Goal: Transaction & Acquisition: Download file/media

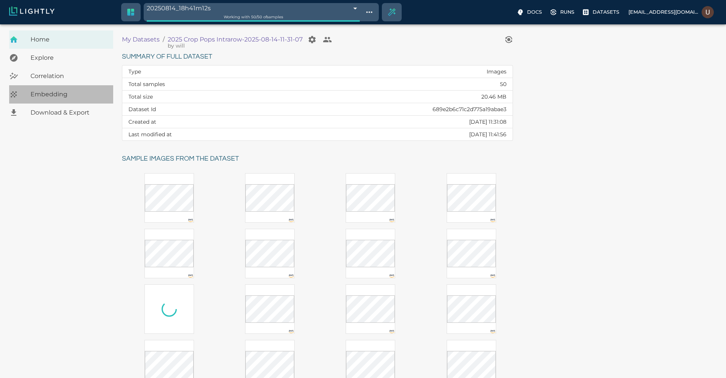
click at [54, 94] on span "Embedding" at bounding box center [68, 94] width 77 height 9
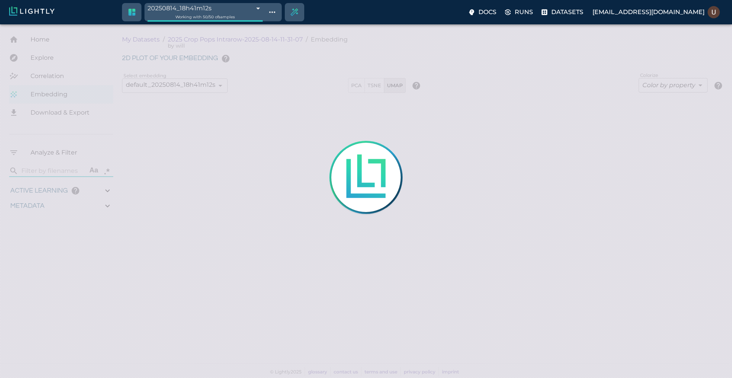
type input "1.06585309715431"
type input "3.17785309715431"
type input "62.2424649810791"
type input "1.06585309715431"
type input "3.17785309715431"
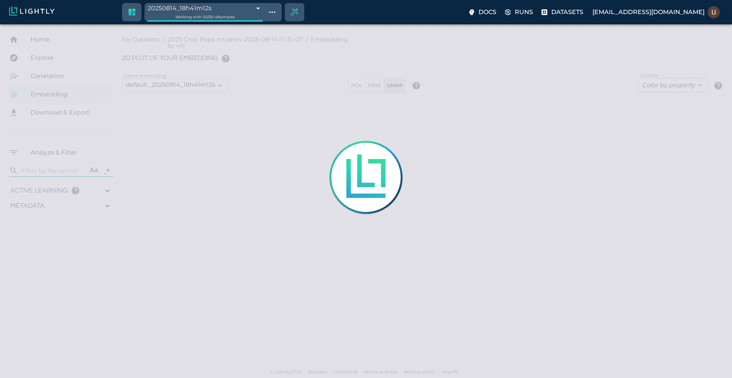
type input "62.2424649810791"
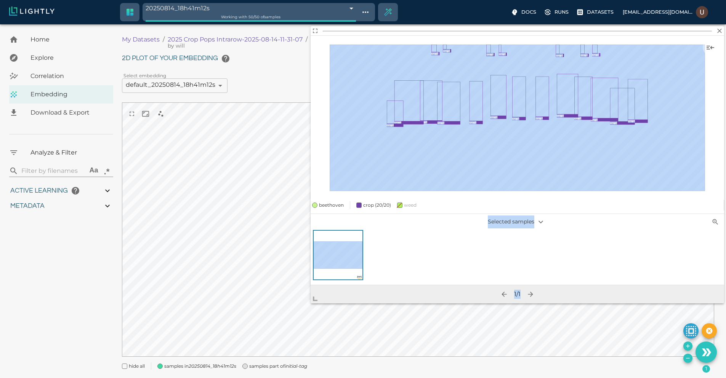
click at [220, 347] on body "20250814_18h41m12s 689e2dc8bea96086b43bb5ab Working with 50 / 50 of samples Doc…" at bounding box center [363, 210] width 726 height 373
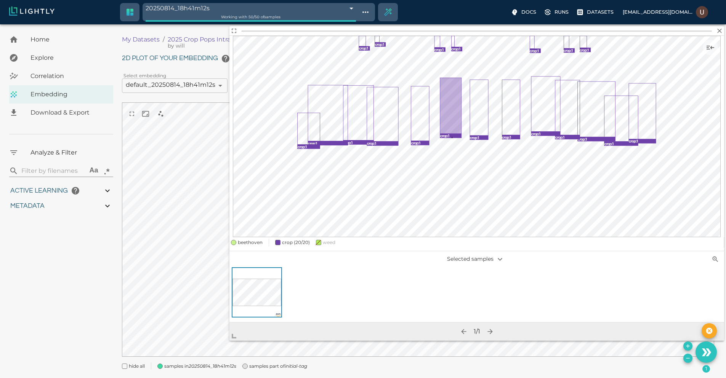
click at [451, 106] on rect at bounding box center [450, 106] width 21 height 56
click at [724, 31] on body "20250814_18h41m12s 689e2dc8bea96086b43bb5ab Working with 50 / 50 of samples Doc…" at bounding box center [363, 210] width 726 height 373
click at [720, 33] on icon "button" at bounding box center [720, 31] width 8 height 8
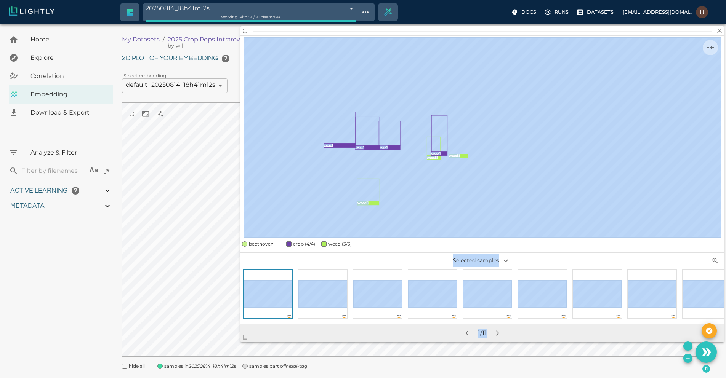
drag, startPoint x: 426, startPoint y: 252, endPoint x: 153, endPoint y: 371, distance: 297.9
click at [153, 370] on body "20250814_18h41m12s 689e2dc8bea96086b43bb5ab Working with 50 / 50 of samples Doc…" at bounding box center [363, 210] width 726 height 373
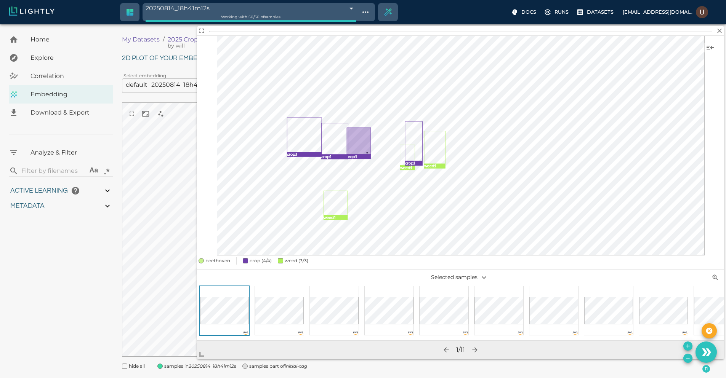
click at [362, 147] on rect at bounding box center [359, 141] width 24 height 27
click at [365, 150] on rect at bounding box center [359, 141] width 24 height 27
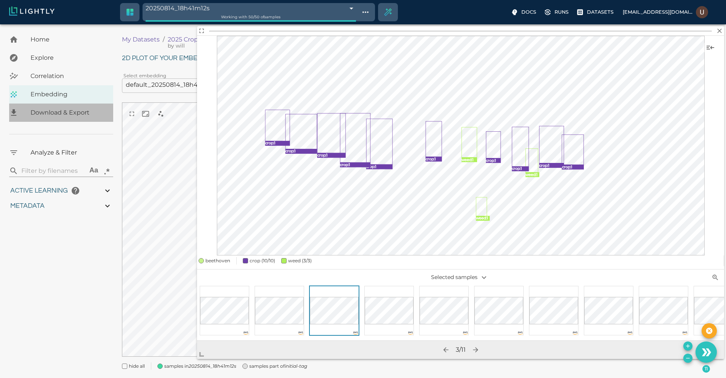
click at [78, 112] on span "Download & Export" at bounding box center [68, 112] width 77 height 9
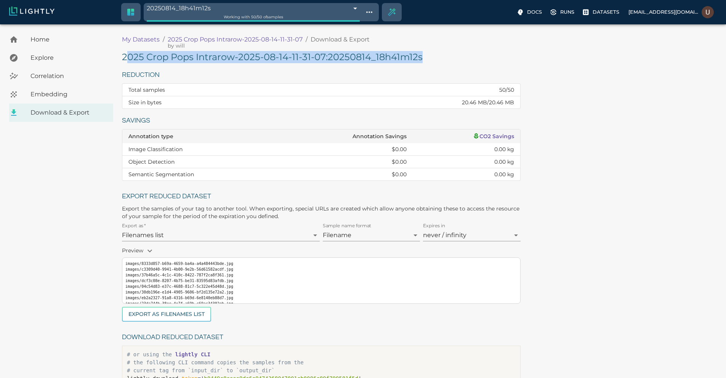
drag, startPoint x: 381, startPoint y: 55, endPoint x: 128, endPoint y: 54, distance: 253.4
click at [128, 54] on div "2025 Crop Pops Intrarow-2025-08-14-11-31-07 : 20250814_18h41m12s Reduction Tota…" at bounding box center [421, 225] width 598 height 349
